Goal: Information Seeking & Learning: Understand process/instructions

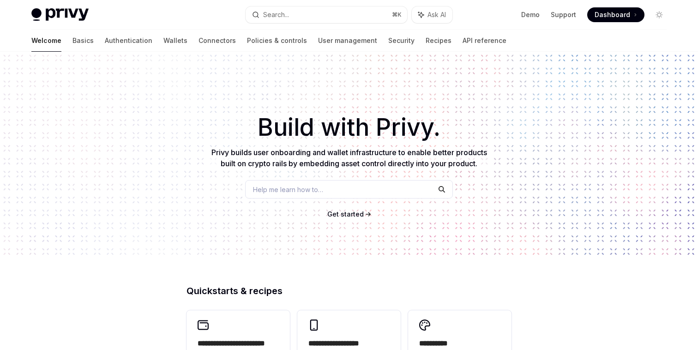
click at [316, 18] on button "Search... ⌘ K" at bounding box center [327, 14] width 162 height 17
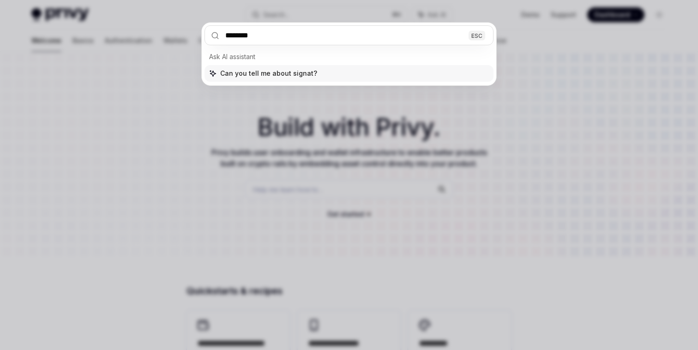
type input "*********"
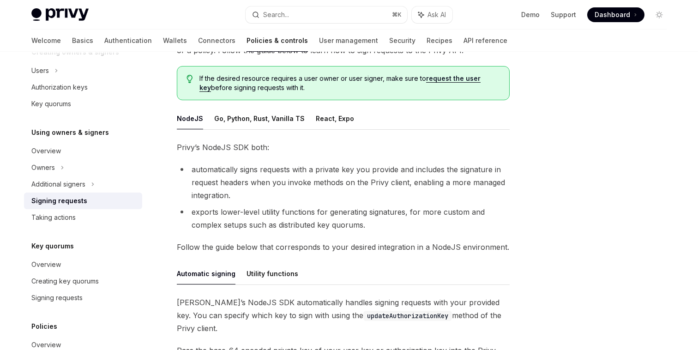
scroll to position [90, 0]
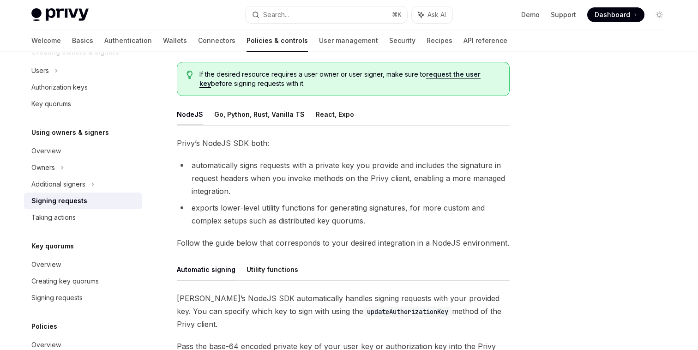
click at [241, 143] on span "Privy’s NodeJS SDK both:" at bounding box center [343, 143] width 333 height 13
click at [264, 163] on li "automatically signs requests with a private key you provide and includes the si…" at bounding box center [343, 178] width 333 height 39
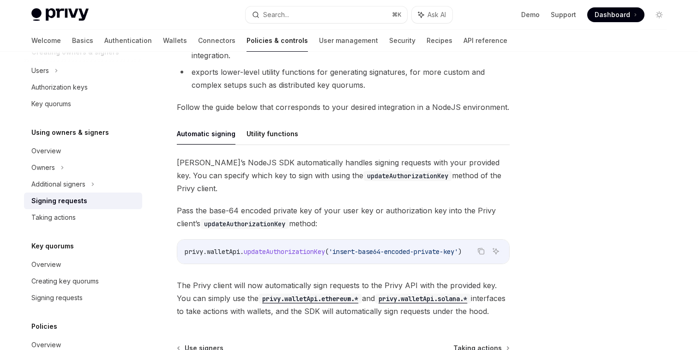
scroll to position [227, 0]
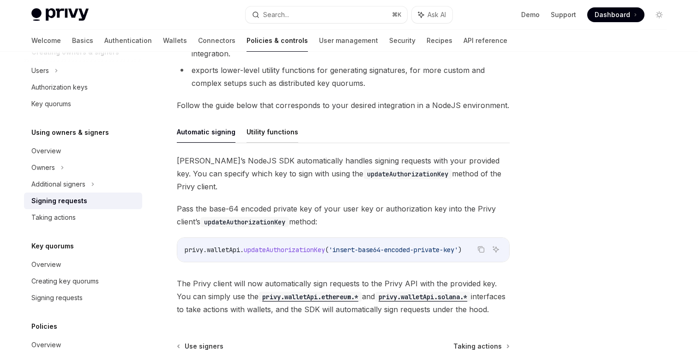
click at [273, 131] on button "Utility functions" at bounding box center [273, 132] width 52 height 22
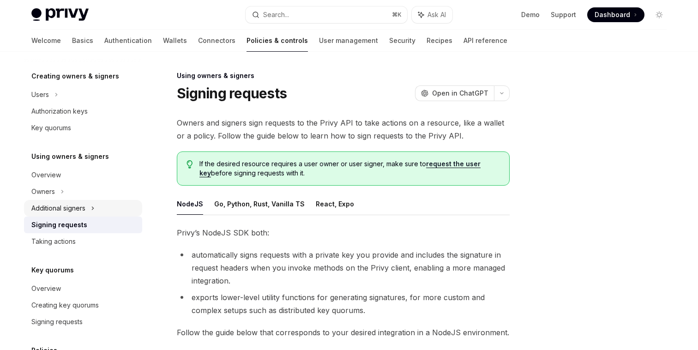
scroll to position [182, 0]
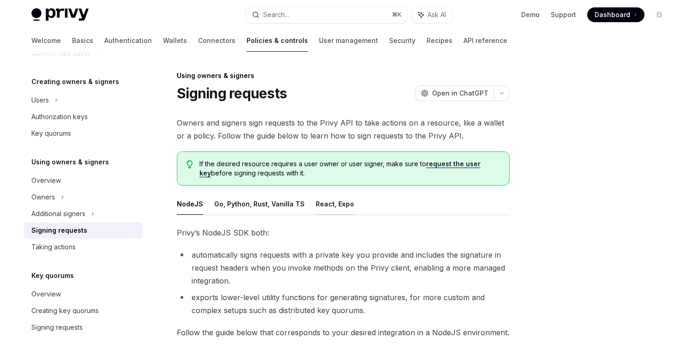
click at [321, 201] on button "React, Expo" at bounding box center [335, 204] width 38 height 22
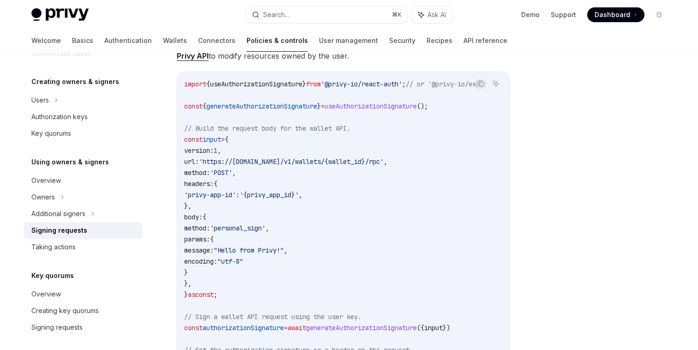
scroll to position [0, 39]
click at [402, 107] on span "useAuthorizationSignature" at bounding box center [371, 106] width 92 height 8
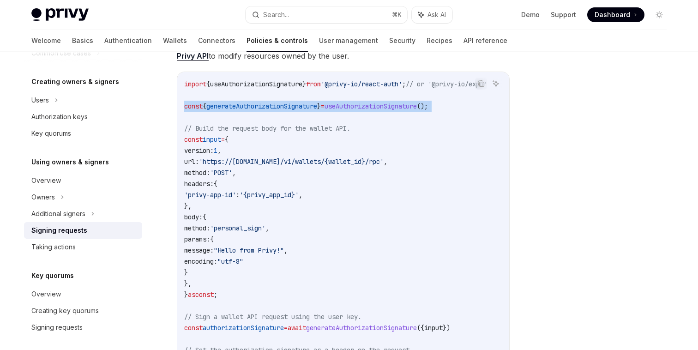
click at [402, 107] on span "useAuthorizationSignature" at bounding box center [371, 106] width 92 height 8
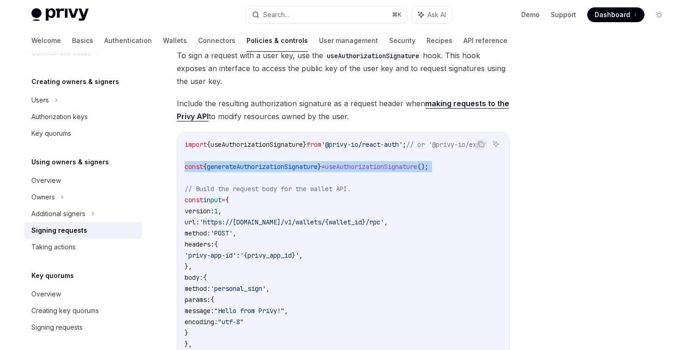
scroll to position [222, 0]
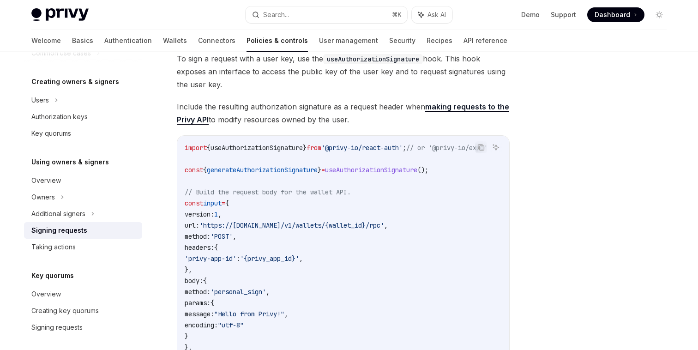
click at [358, 108] on span "Include the resulting authorization signature as a request header when making r…" at bounding box center [343, 113] width 333 height 26
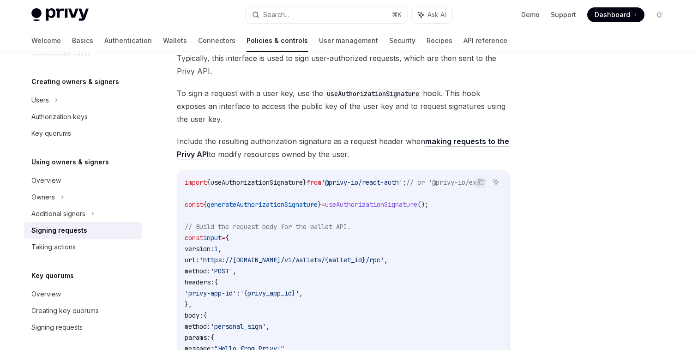
scroll to position [187, 0]
click at [308, 97] on span "To sign a request with a user key, use the useAuthorizationSignature hook. This…" at bounding box center [343, 107] width 333 height 39
click at [326, 94] on code "useAuthorizationSignature" at bounding box center [373, 95] width 100 height 10
click at [346, 94] on code "useAuthorizationSignature" at bounding box center [373, 95] width 100 height 10
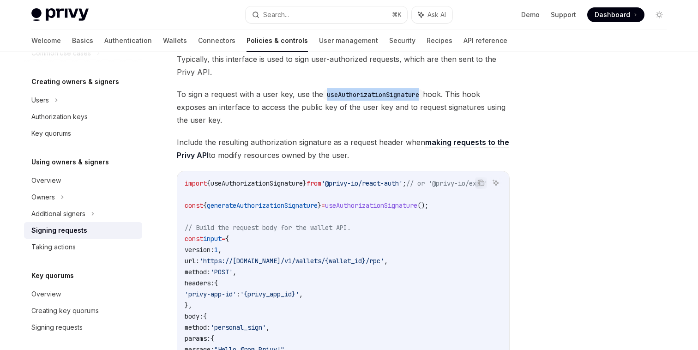
click at [346, 94] on code "useAuthorizationSignature" at bounding box center [373, 95] width 100 height 10
copy code "useAuthorizationSignature"
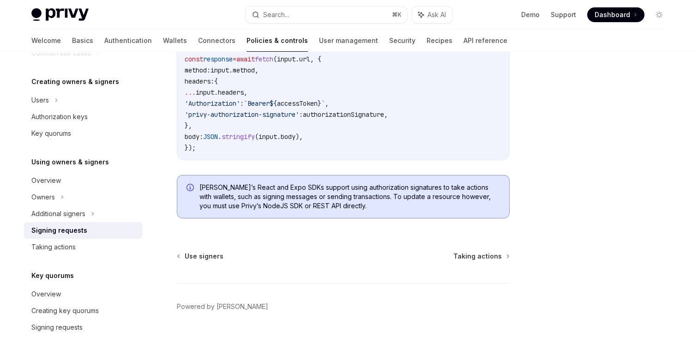
scroll to position [605, 0]
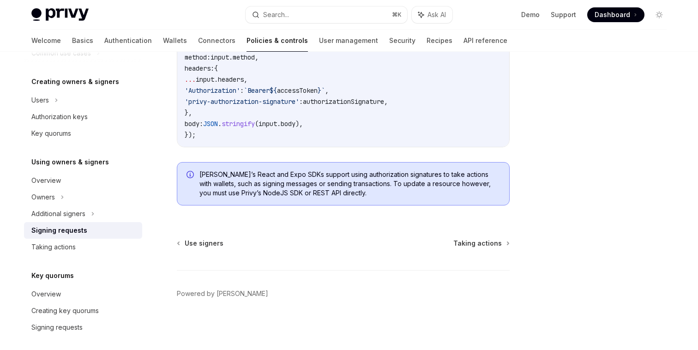
click at [355, 189] on span "[PERSON_NAME]’s React and Expo SDKs support using authorization signatures to t…" at bounding box center [350, 184] width 301 height 28
click at [365, 186] on span "[PERSON_NAME]’s React and Expo SDKs support using authorization signatures to t…" at bounding box center [350, 184] width 301 height 28
click at [358, 179] on span "[PERSON_NAME]’s React and Expo SDKs support using authorization signatures to t…" at bounding box center [350, 184] width 301 height 28
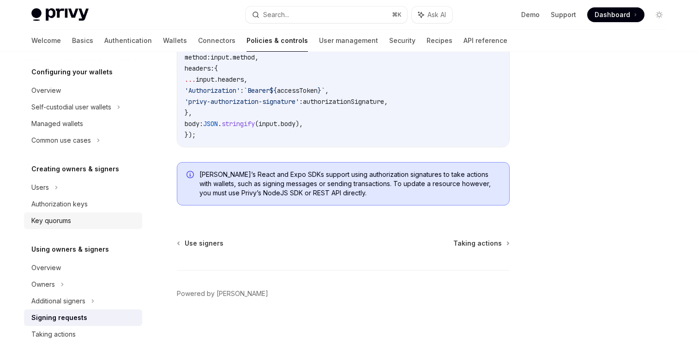
scroll to position [91, 0]
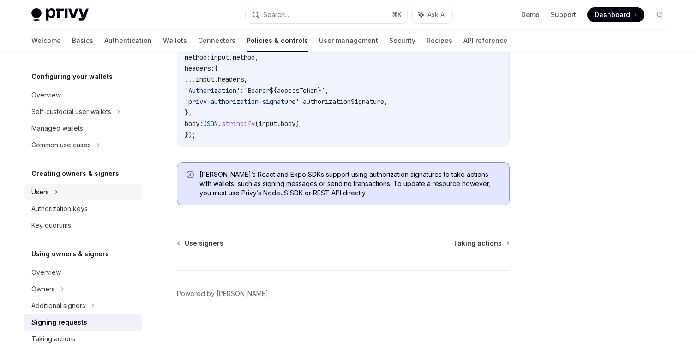
click at [61, 191] on div "Users" at bounding box center [83, 192] width 118 height 17
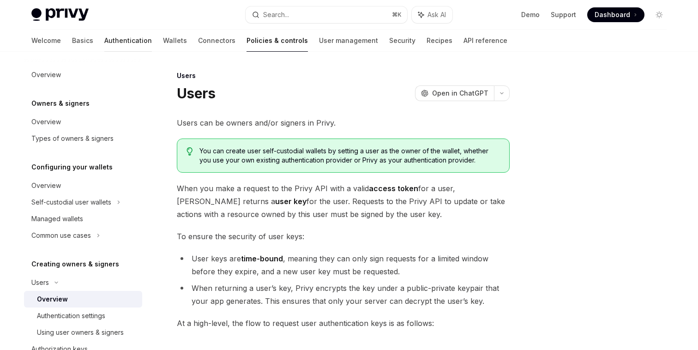
click at [104, 39] on link "Authentication" at bounding box center [128, 41] width 48 height 22
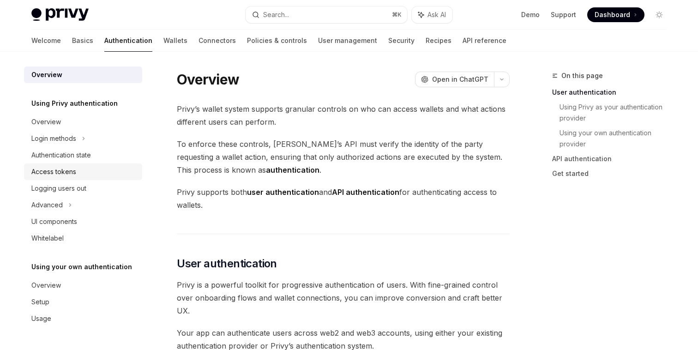
scroll to position [27, 0]
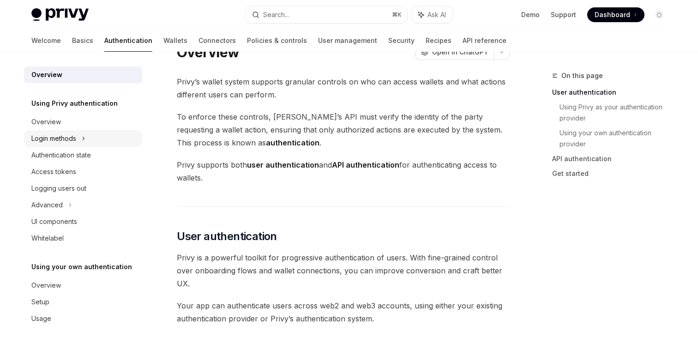
click at [83, 138] on icon at bounding box center [84, 138] width 4 height 11
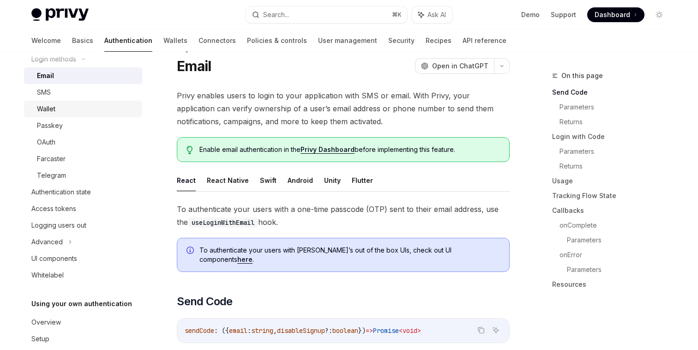
scroll to position [80, 0]
click at [78, 194] on div "Authentication state" at bounding box center [61, 191] width 60 height 11
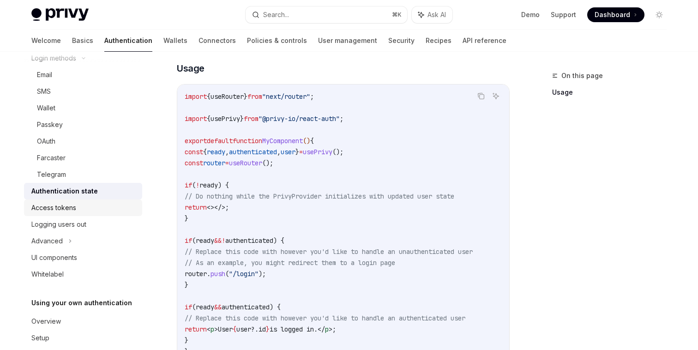
scroll to position [112, 0]
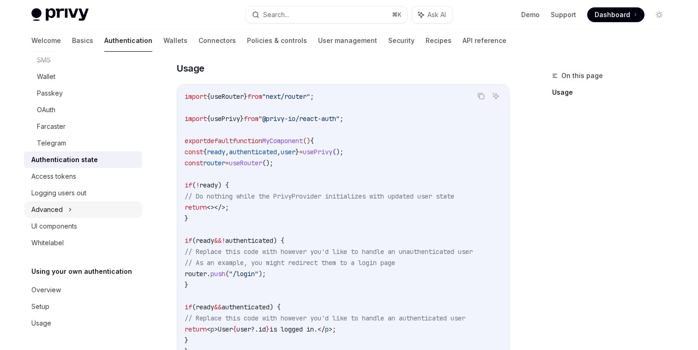
click at [98, 211] on div "Advanced" at bounding box center [83, 209] width 118 height 17
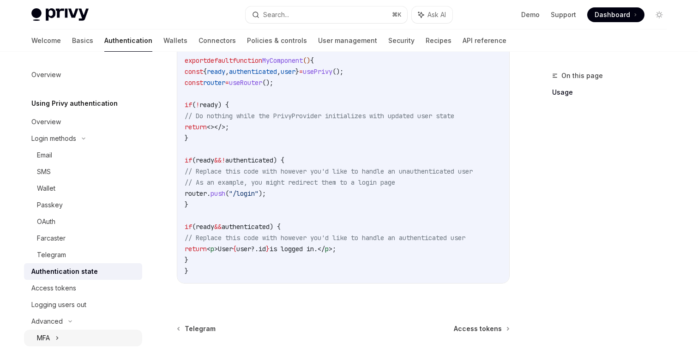
scroll to position [345, 0]
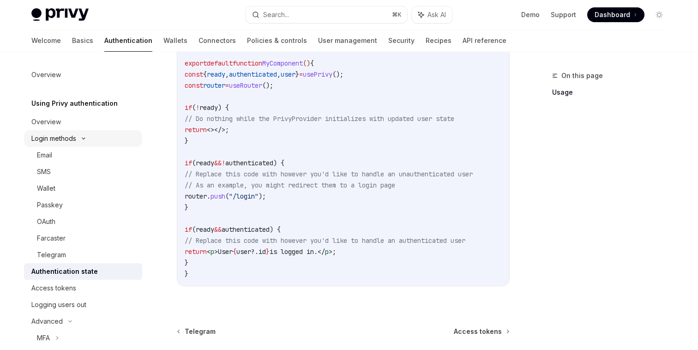
click at [78, 133] on div "Login methods" at bounding box center [83, 138] width 118 height 17
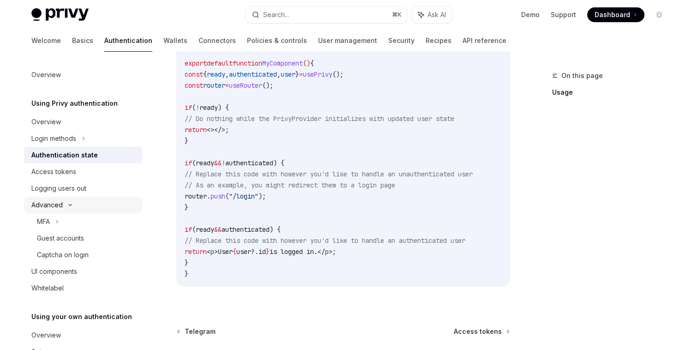
click at [68, 199] on div "Advanced" at bounding box center [83, 205] width 118 height 17
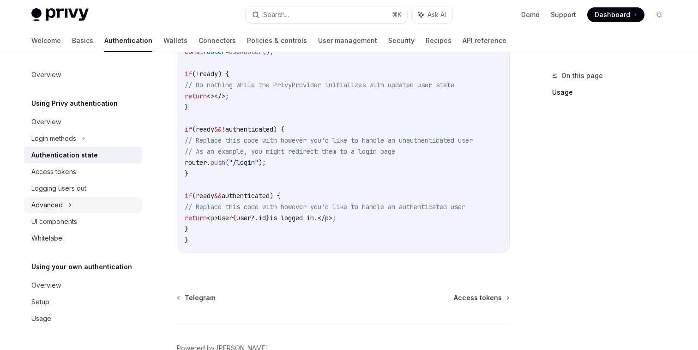
scroll to position [382, 0]
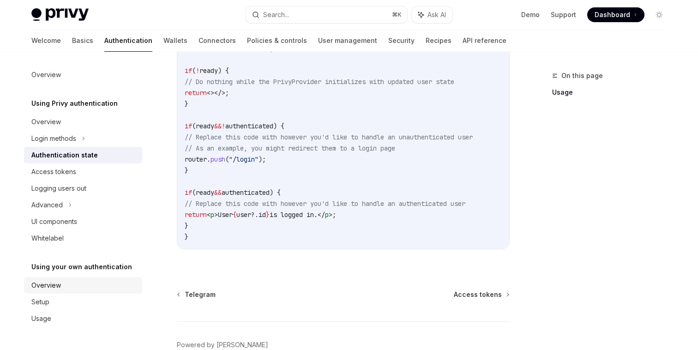
click at [57, 284] on div "Overview" at bounding box center [46, 285] width 30 height 11
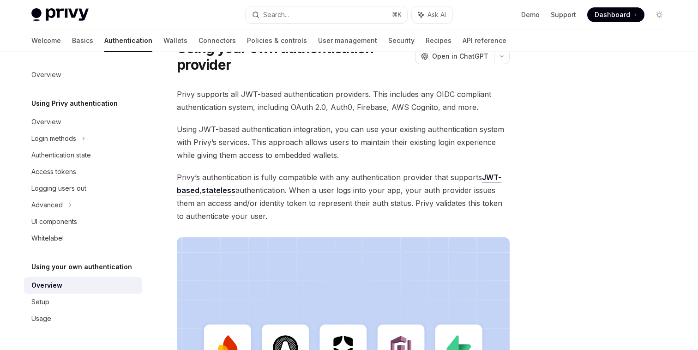
scroll to position [61, 0]
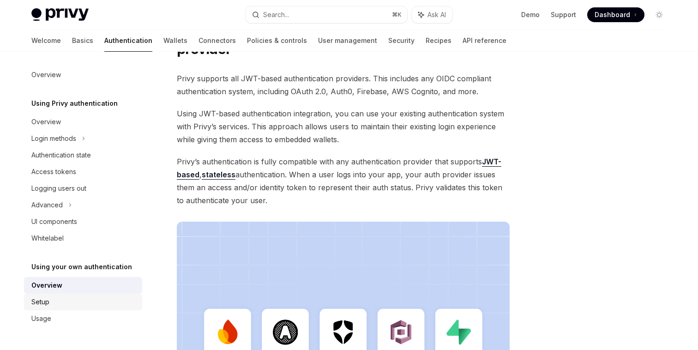
click at [60, 303] on div "Setup" at bounding box center [83, 302] width 105 height 11
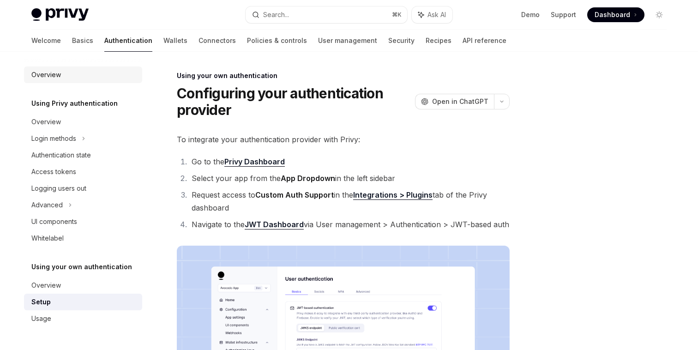
click at [72, 77] on div "Overview" at bounding box center [83, 74] width 105 height 11
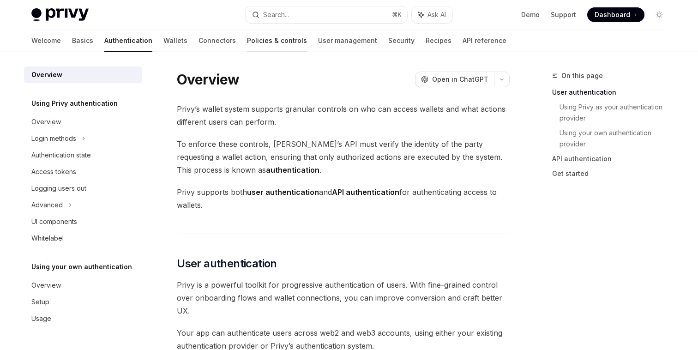
type textarea "*"
click at [269, 16] on div "Search..." at bounding box center [276, 14] width 26 height 11
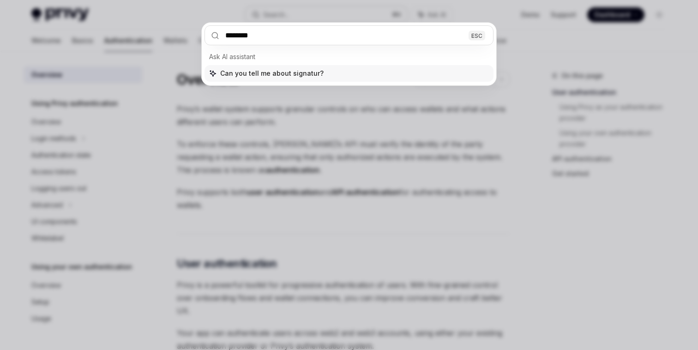
type input "*********"
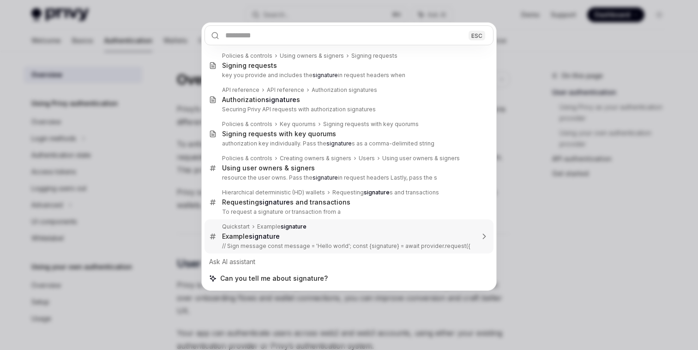
scroll to position [1330, 0]
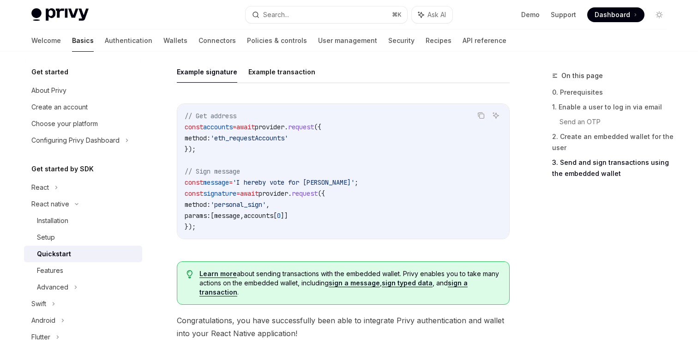
click at [272, 176] on code "// Get address const accounts = await provider . request ({ method: 'eth_reques…" at bounding box center [343, 171] width 317 height 122
click at [259, 196] on span "await" at bounding box center [249, 193] width 18 height 8
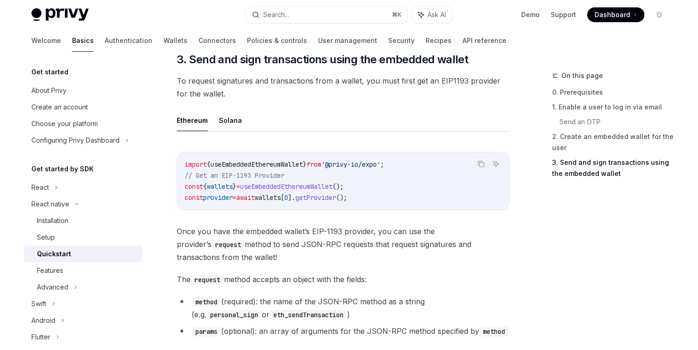
scroll to position [1053, 0]
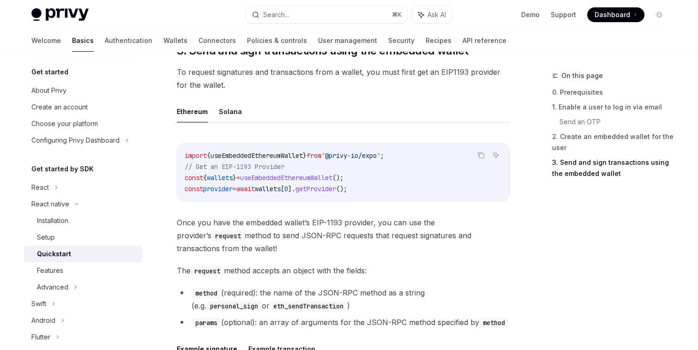
click at [286, 181] on span "useEmbeddedEthereumWallet" at bounding box center [286, 178] width 92 height 8
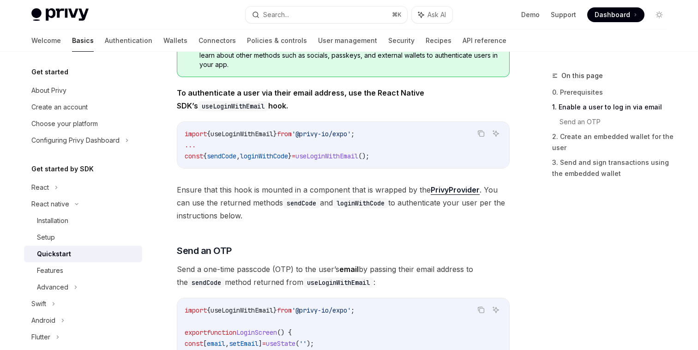
scroll to position [207, 0]
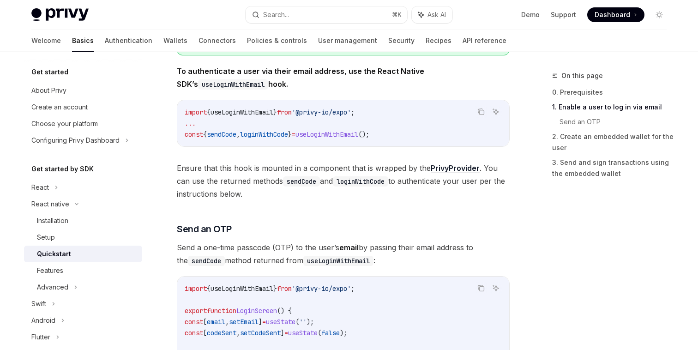
click at [351, 139] on code "import { useLoginWithEmail } from '@privy-io/expo' ; ... const { sendCode , log…" at bounding box center [343, 123] width 317 height 33
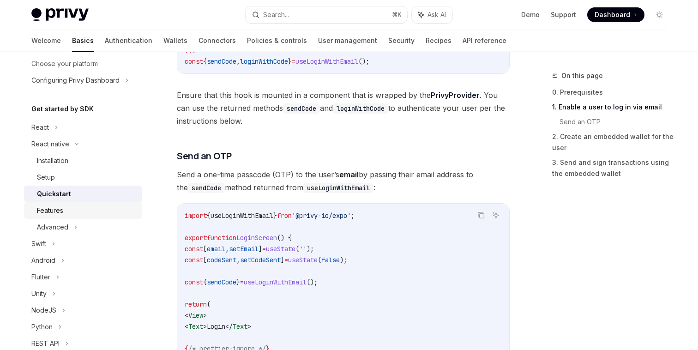
scroll to position [54, 0]
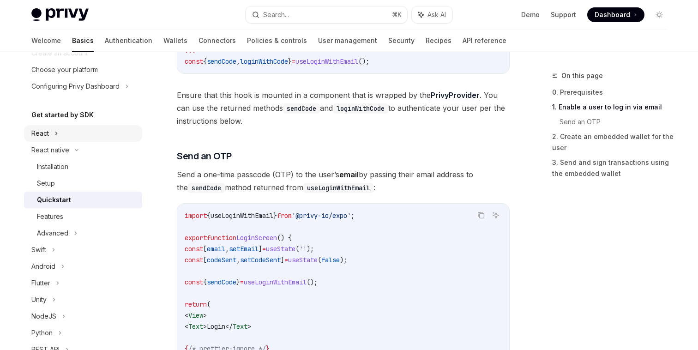
click at [75, 133] on div "React" at bounding box center [83, 133] width 118 height 17
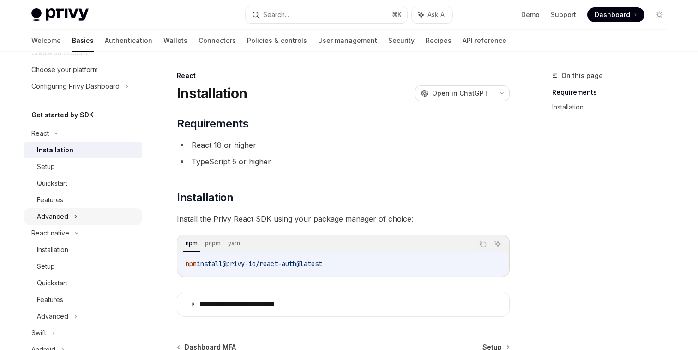
click at [66, 215] on div "Advanced" at bounding box center [52, 216] width 31 height 11
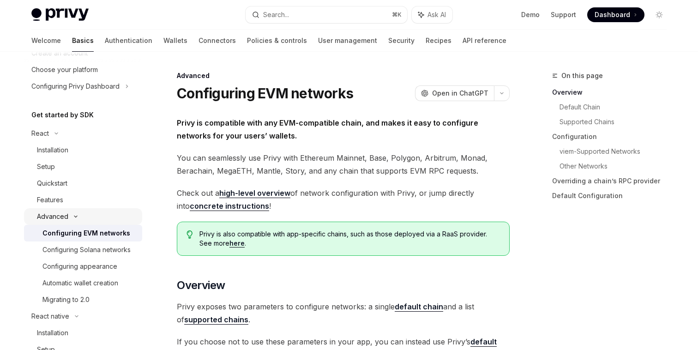
scroll to position [76, 0]
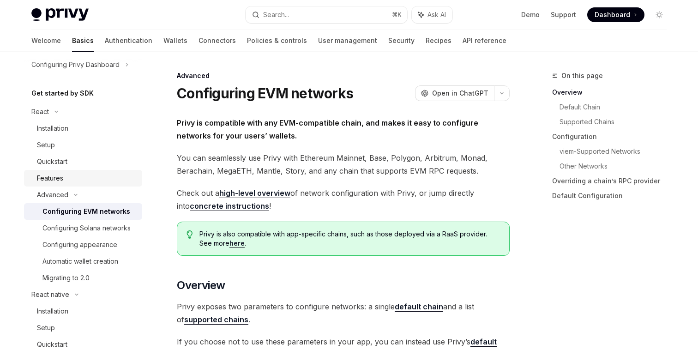
click at [73, 179] on div "Features" at bounding box center [87, 178] width 100 height 11
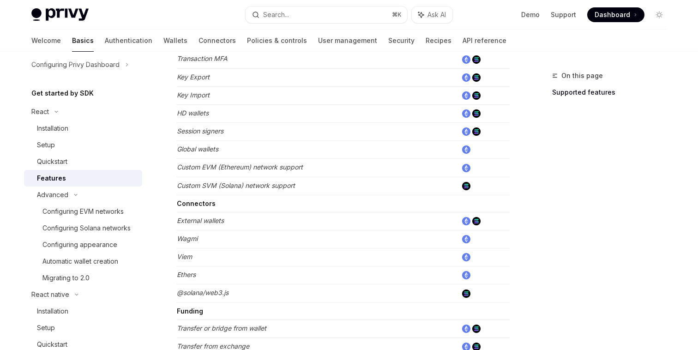
scroll to position [392, 0]
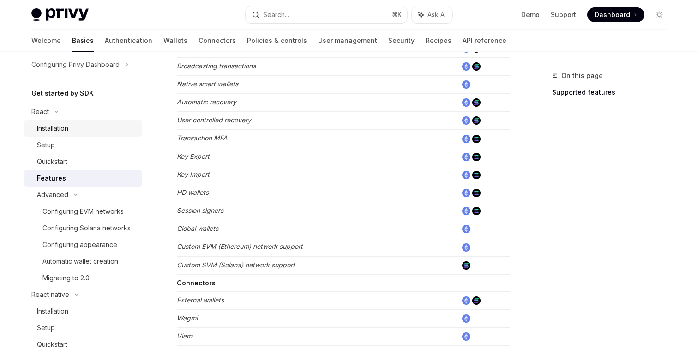
click at [77, 134] on link "Installation" at bounding box center [83, 128] width 118 height 17
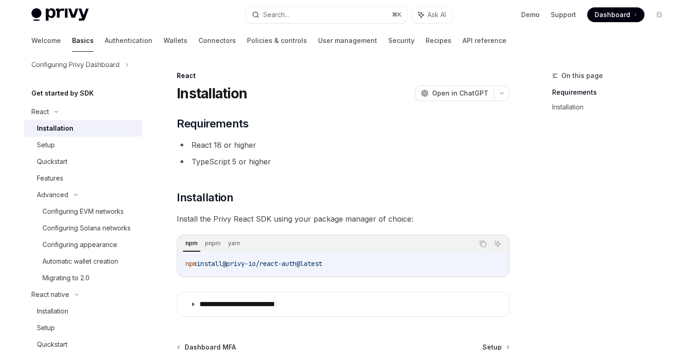
scroll to position [104, 0]
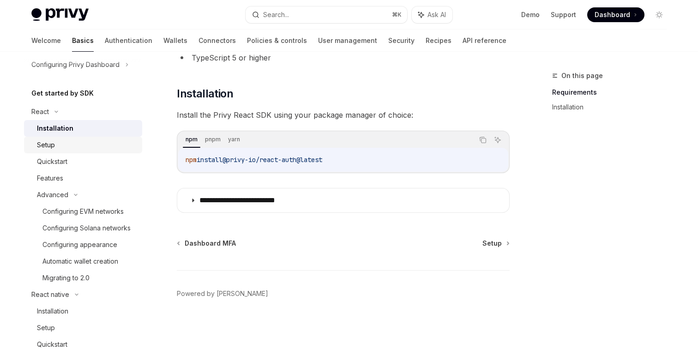
click at [63, 150] on div "Setup" at bounding box center [87, 144] width 100 height 11
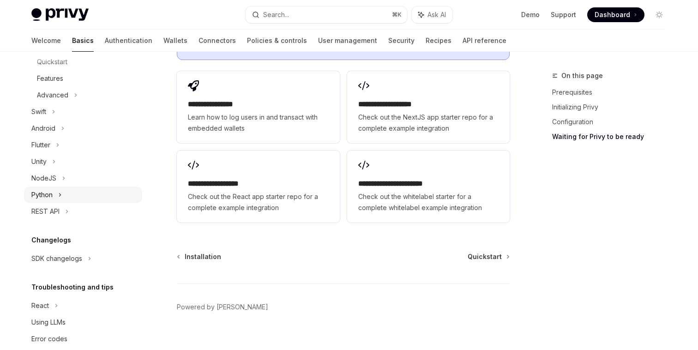
scroll to position [366, 0]
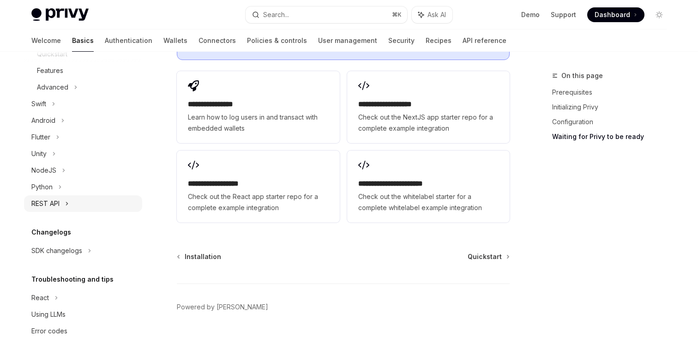
click at [68, 206] on icon at bounding box center [67, 203] width 4 height 11
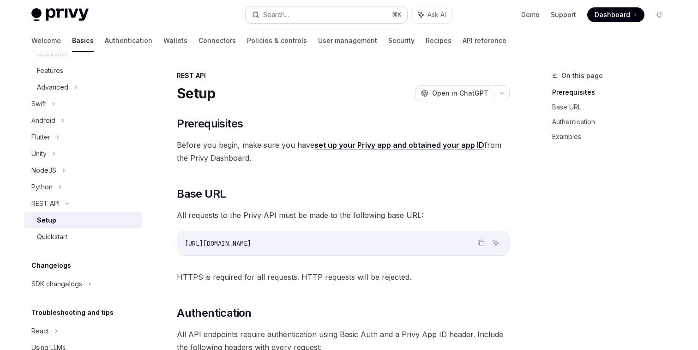
click at [333, 9] on button "Search... ⌘ K" at bounding box center [327, 14] width 162 height 17
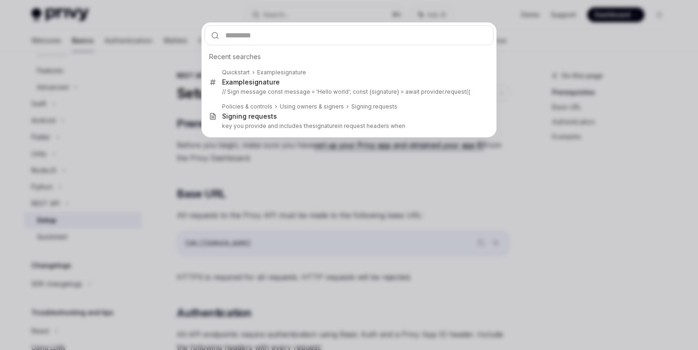
click at [160, 34] on div "Recent searches Quickstart Example signature Example signature // Sign message …" at bounding box center [349, 175] width 698 height 350
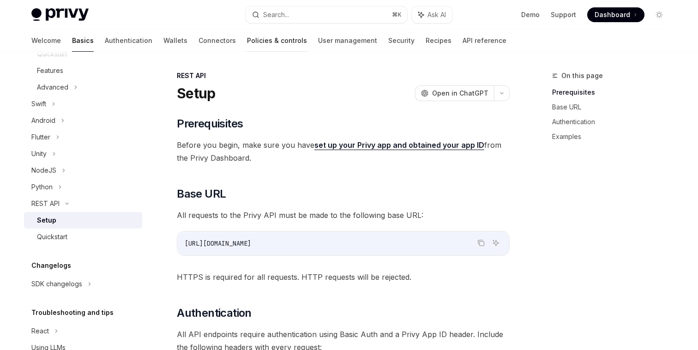
click at [247, 42] on link "Policies & controls" at bounding box center [277, 41] width 60 height 22
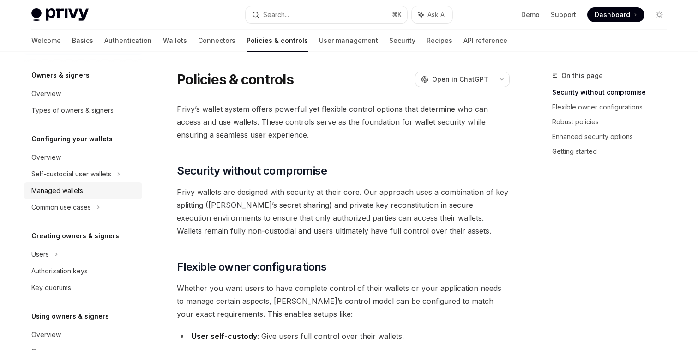
scroll to position [29, 0]
click at [55, 257] on icon at bounding box center [56, 253] width 4 height 11
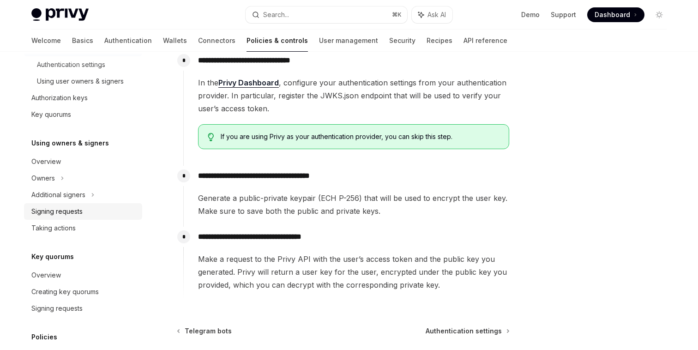
scroll to position [252, 0]
click at [82, 211] on div "Signing requests" at bounding box center [56, 210] width 51 height 11
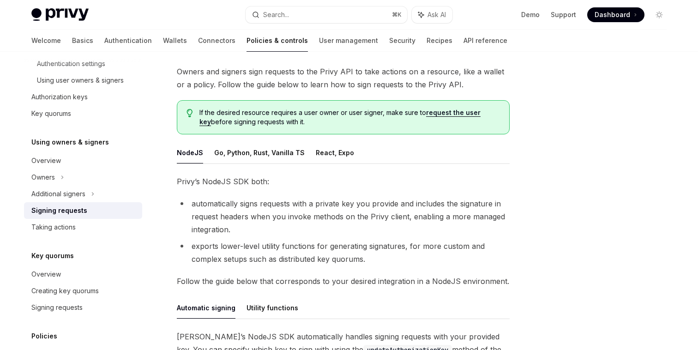
scroll to position [64, 0]
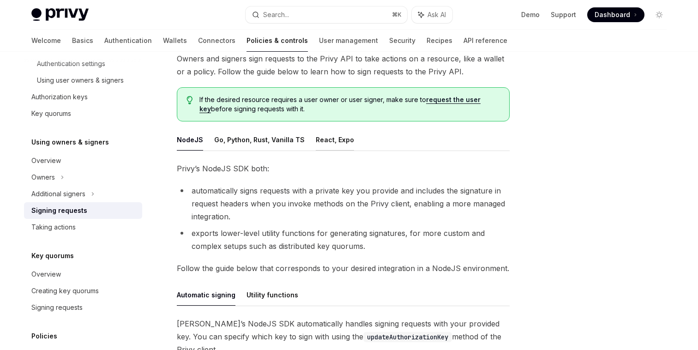
click at [327, 136] on button "React, Expo" at bounding box center [335, 140] width 38 height 22
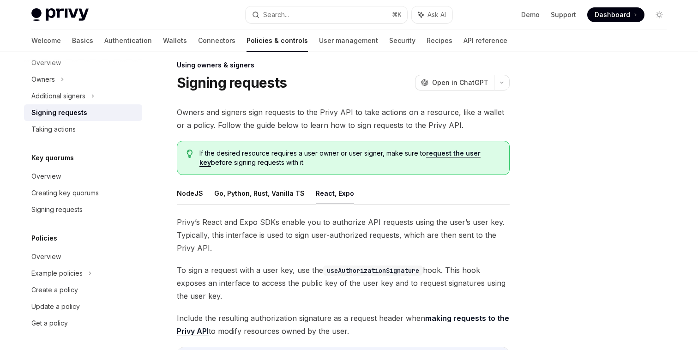
scroll to position [18, 0]
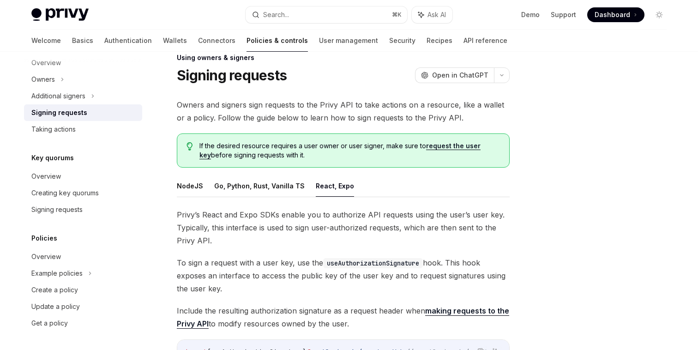
click at [454, 148] on link "request the user key" at bounding box center [340, 151] width 281 height 18
type textarea "*"
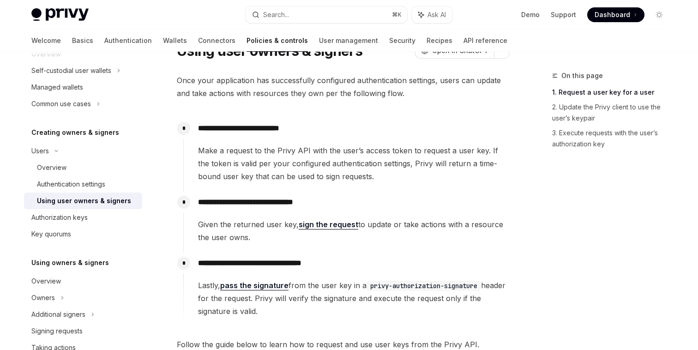
scroll to position [44, 0]
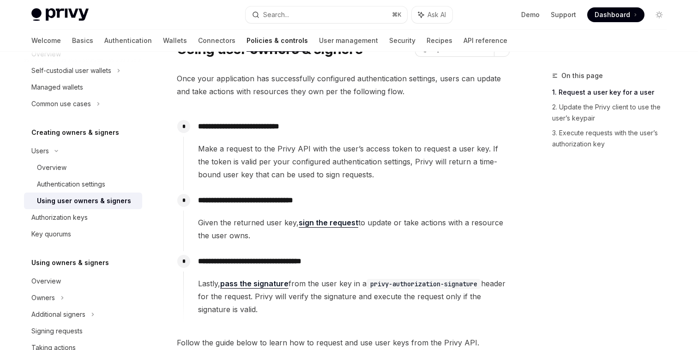
click at [348, 147] on span "Make a request to the Privy API with the user’s access token to request a user …" at bounding box center [353, 161] width 311 height 39
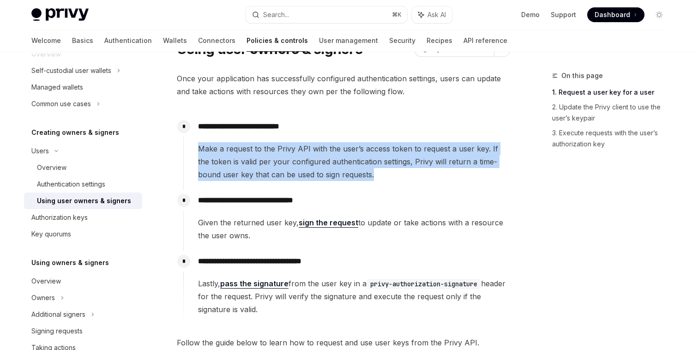
click at [348, 147] on span "Make a request to the Privy API with the user’s access token to request a user …" at bounding box center [353, 161] width 311 height 39
click at [345, 161] on span "Make a request to the Privy API with the user’s access token to request a user …" at bounding box center [353, 161] width 311 height 39
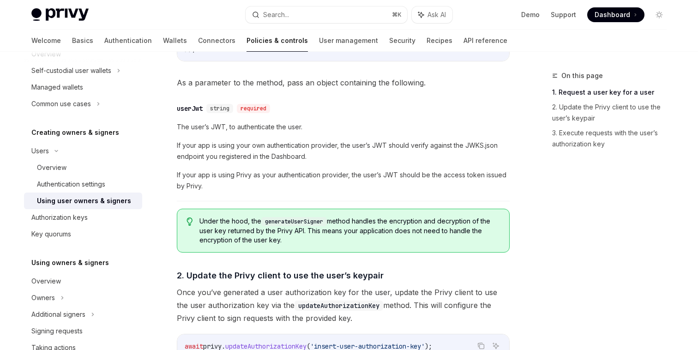
scroll to position [474, 0]
